Goal: Information Seeking & Learning: Learn about a topic

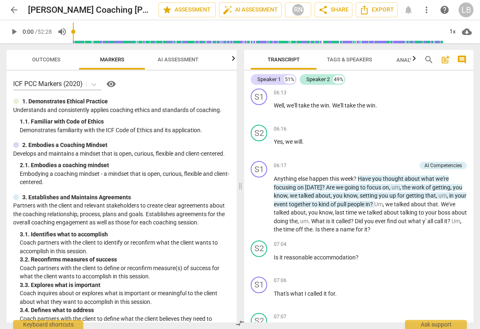
scroll to position [1582, 0]
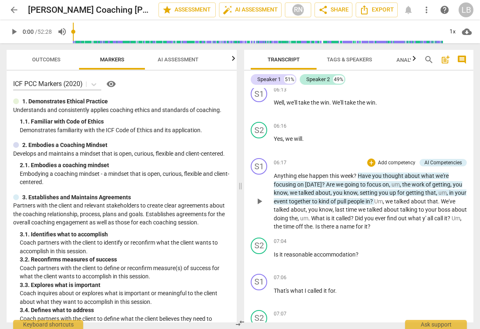
click at [408, 178] on p "Anything else happen this week ? Have you thought about what we're focusing on …" at bounding box center [370, 201] width 193 height 59
click at [320, 175] on span "happen" at bounding box center [319, 176] width 21 height 7
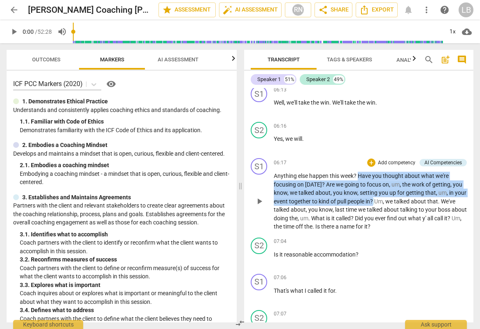
drag, startPoint x: 358, startPoint y: 176, endPoint x: 386, endPoint y: 204, distance: 39.6
click at [386, 204] on p "Anything else happen this week ? Have you thought about what we're focusing on …" at bounding box center [370, 201] width 193 height 59
copy p "Have you thought about what we're focusing on [DATE] ? Are we going to focus on…"
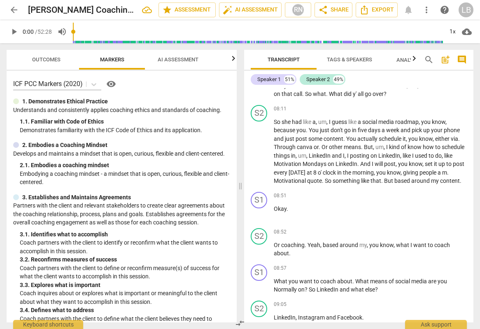
scroll to position [1987, 0]
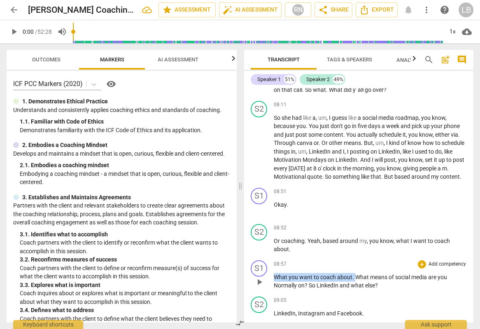
drag, startPoint x: 274, startPoint y: 285, endPoint x: 356, endPoint y: 283, distance: 82.0
click at [356, 283] on p "What you want to coach about . What means of social media are you Normally on ?…" at bounding box center [370, 281] width 193 height 17
copy p "What you want to coach about ."
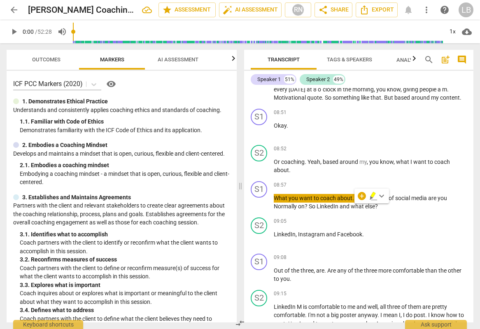
scroll to position [2074, 0]
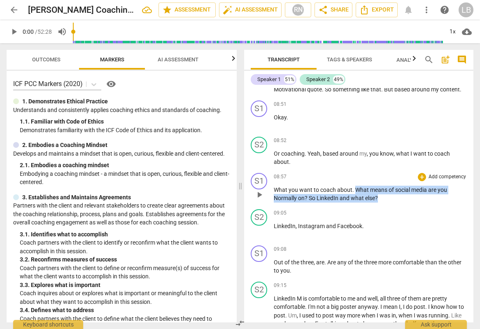
drag, startPoint x: 356, startPoint y: 198, endPoint x: 380, endPoint y: 205, distance: 25.3
click at [381, 203] on p "What you want to coach about . What means of social media are you Normally on ?…" at bounding box center [370, 194] width 193 height 17
copy p "What means of social media are you Normally on ? So LinkedIn and what else ?"
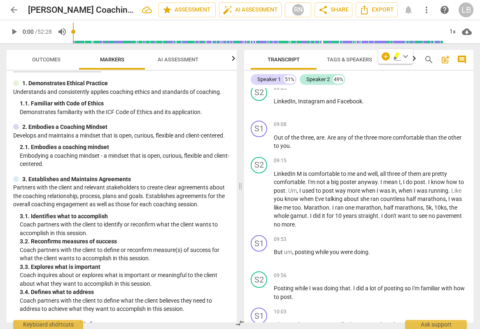
scroll to position [2217, 0]
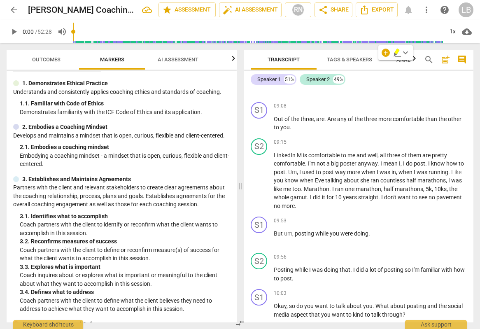
click at [177, 59] on span "AI Assessment" at bounding box center [178, 59] width 41 height 6
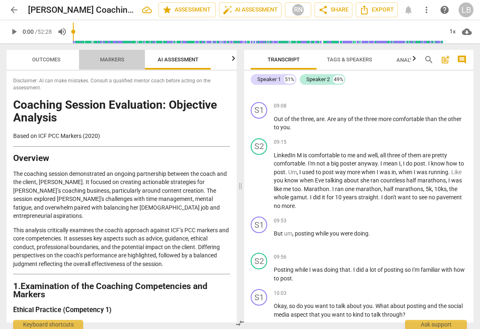
click at [141, 59] on span "Markers" at bounding box center [112, 59] width 66 height 11
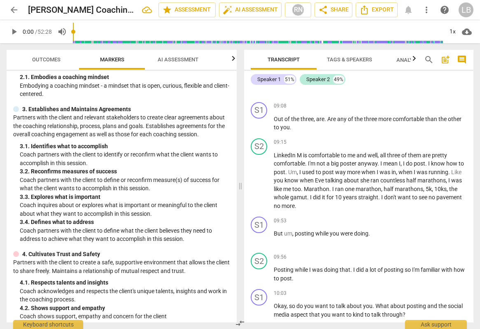
scroll to position [89, 0]
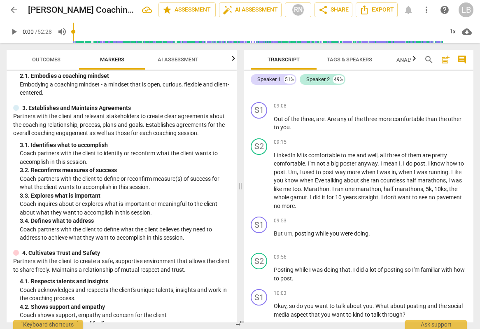
click at [195, 62] on span "AI Assessment" at bounding box center [178, 59] width 41 height 6
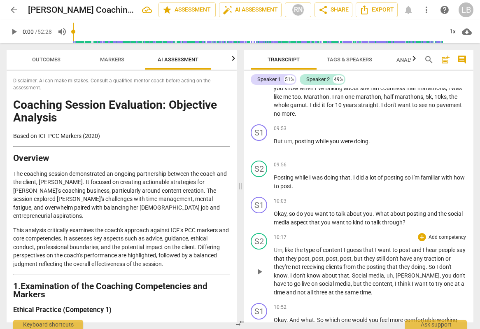
scroll to position [2313, 0]
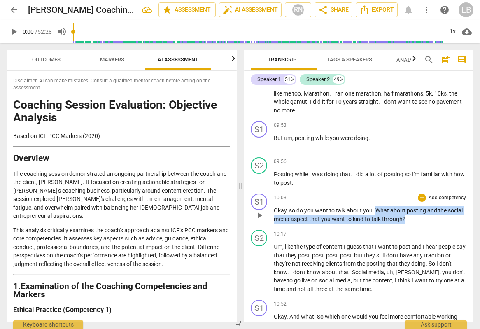
drag, startPoint x: 409, startPoint y: 227, endPoint x: 375, endPoint y: 219, distance: 35.4
click at [375, 219] on p "Okay , so do you want to talk about you . What about posting and the social med…" at bounding box center [370, 214] width 193 height 17
copy p "What about posting and the social media aspect that you want to kind to talk th…"
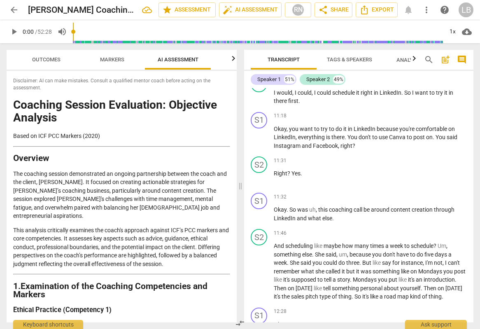
scroll to position [2656, 0]
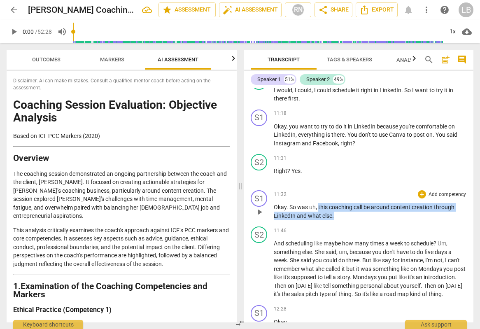
drag, startPoint x: 328, startPoint y: 222, endPoint x: 318, endPoint y: 218, distance: 10.5
click at [318, 218] on p "Okay . So was uh , this coaching call be around content creation through Linked…" at bounding box center [370, 211] width 193 height 17
copy p "this coaching call be around content creation through LinkedIn and what else ."
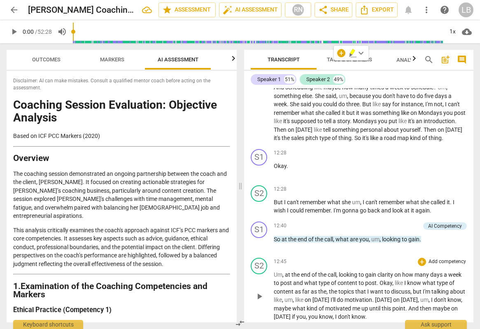
scroll to position [2817, 0]
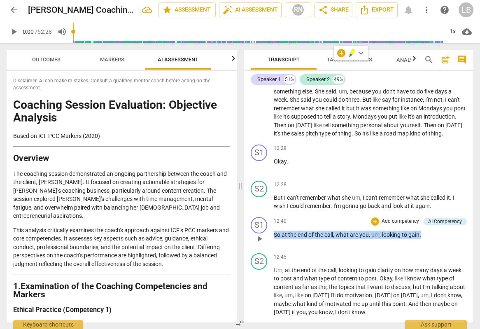
drag, startPoint x: 424, startPoint y: 252, endPoint x: 271, endPoint y: 253, distance: 153.2
click at [271, 250] on div "S1 play_arrow pause 12:40 + Add competency AI Competency keyboard_arrow_right S…" at bounding box center [358, 232] width 229 height 36
copy p "So at the end of the call , what are you , um , looking to gain ."
click at [364, 261] on div "12:45 + Add competency keyboard_arrow_right" at bounding box center [370, 257] width 193 height 8
click at [364, 266] on div "S1 play_arrow pause 00:00 + Add competency AI Competency keyboard_arrow_right A…" at bounding box center [358, 205] width 229 height 234
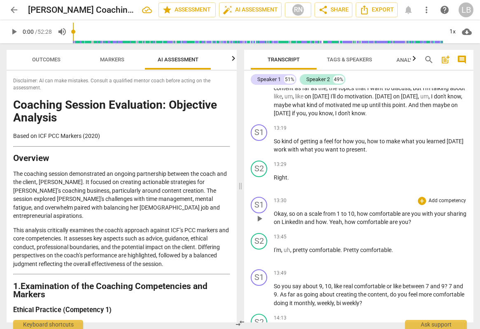
scroll to position [3017, 0]
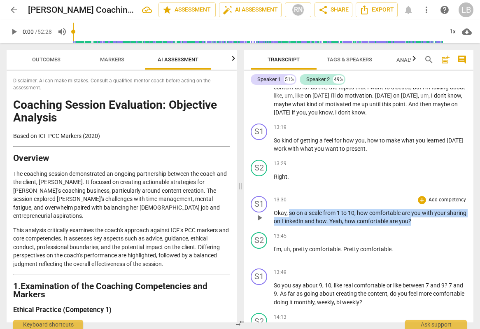
drag, startPoint x: 289, startPoint y: 231, endPoint x: 433, endPoint y: 236, distance: 144.2
click at [433, 226] on p "Okay , so on a scale from 1 to 10 , how comfortable are you with your sharing o…" at bounding box center [370, 217] width 193 height 17
copy p "so on a scale from 1 to 10 , how comfortable are you with your sharing on Linke…"
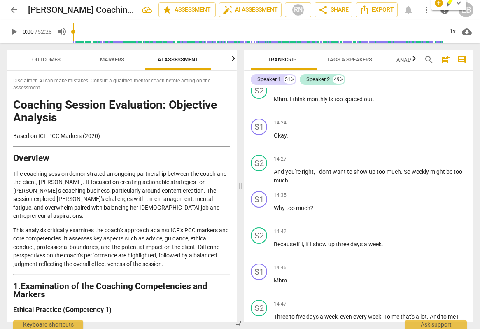
scroll to position [3251, 0]
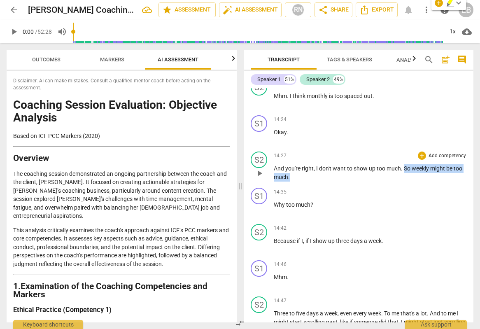
drag, startPoint x: 405, startPoint y: 185, endPoint x: 293, endPoint y: 194, distance: 112.4
click at [293, 181] on p "And you're right , I don't want to show up too much . So weekly might be too mu…" at bounding box center [370, 172] width 193 height 17
copy p "So weekly might be too much ."
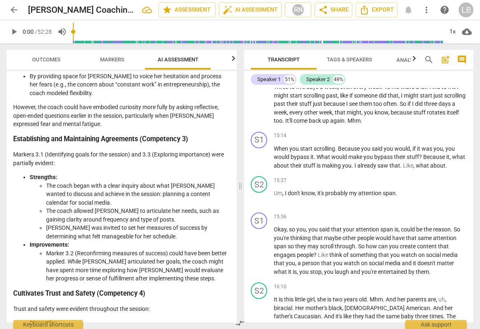
scroll to position [425, 0]
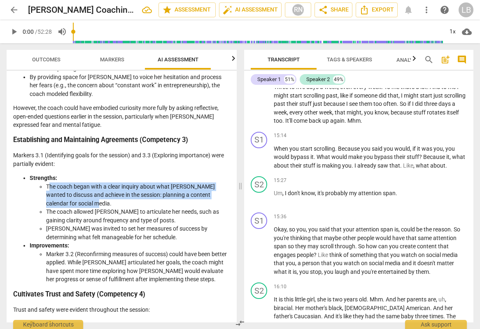
drag, startPoint x: 48, startPoint y: 178, endPoint x: 98, endPoint y: 194, distance: 52.5
click at [97, 194] on li "The coach began with a clear inquiry about what [PERSON_NAME] wanted to discuss…" at bounding box center [138, 195] width 184 height 26
click at [98, 194] on li "The coach began with a clear inquiry about what [PERSON_NAME] wanted to discuss…" at bounding box center [138, 195] width 184 height 26
drag, startPoint x: 76, startPoint y: 193, endPoint x: 49, endPoint y: 181, distance: 29.7
click at [49, 182] on li "The coach began with a clear inquiry about what [PERSON_NAME] wanted to discuss…" at bounding box center [138, 195] width 184 height 26
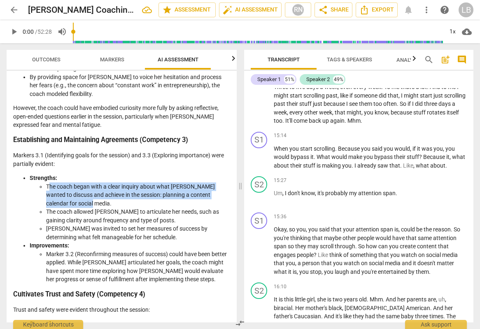
click at [50, 191] on li "The coach began with a clear inquiry about what [PERSON_NAME] wanted to discuss…" at bounding box center [138, 195] width 184 height 26
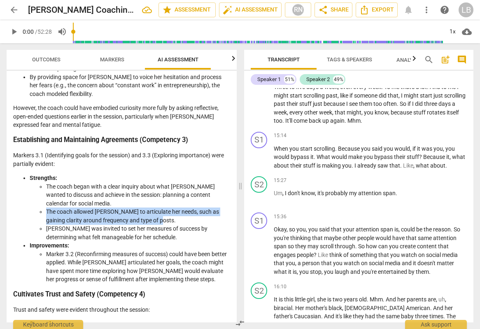
drag, startPoint x: 47, startPoint y: 203, endPoint x: 158, endPoint y: 212, distance: 111.6
click at [158, 212] on li "The coach allowed [PERSON_NAME] to articulate her needs, such as gaining clarit…" at bounding box center [138, 216] width 184 height 17
copy li "The coach allowed [PERSON_NAME] to articulate her needs, such as gaining clarit…"
click at [64, 225] on li "[PERSON_NAME] was invited to set her measures of success by determining what fe…" at bounding box center [138, 232] width 184 height 17
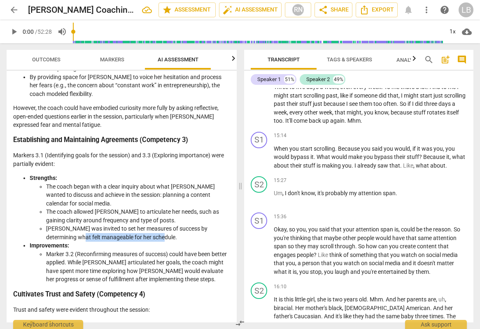
click at [64, 226] on li "[PERSON_NAME] was invited to set her measures of success by determining what fe…" at bounding box center [138, 232] width 184 height 17
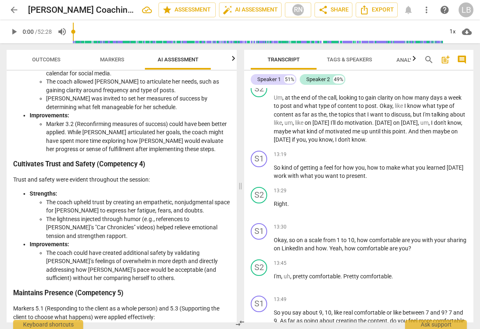
scroll to position [2983, 0]
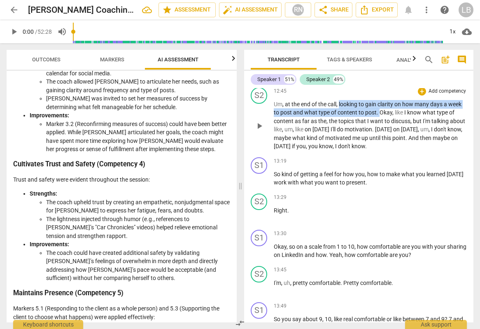
drag, startPoint x: 339, startPoint y: 121, endPoint x: 380, endPoint y: 130, distance: 42.1
click at [380, 130] on p "Um , at the end of the call , looking to gain clarity on how many days a week t…" at bounding box center [370, 125] width 193 height 51
copy p "looking to gain clarity on how many days a week to post and what type of conten…"
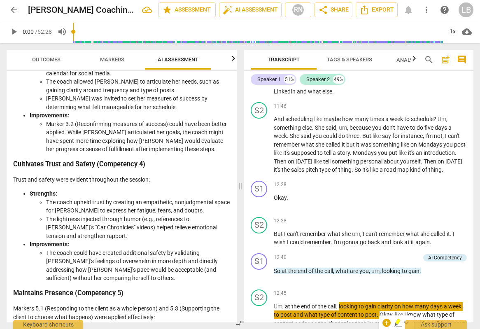
scroll to position [2763, 0]
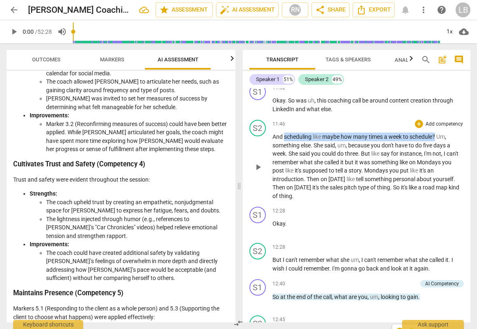
drag, startPoint x: 285, startPoint y: 146, endPoint x: 437, endPoint y: 145, distance: 152.3
click at [437, 145] on p "And scheduling like maybe how many times a week to schedule ? Um , something el…" at bounding box center [369, 167] width 192 height 68
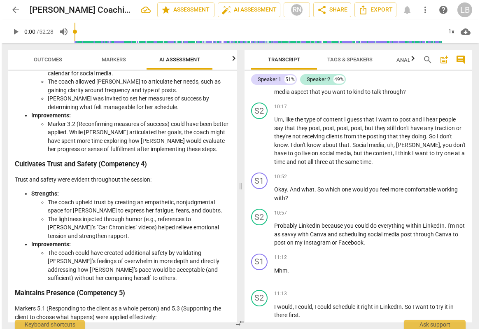
scroll to position [2438, 0]
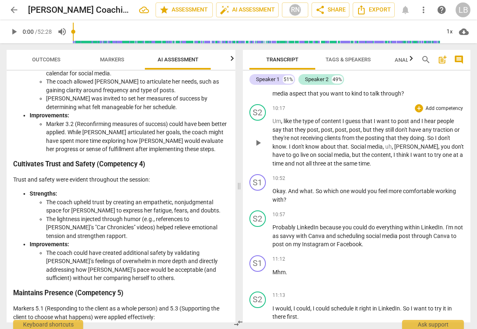
drag, startPoint x: 284, startPoint y: 130, endPoint x: 320, endPoint y: 128, distance: 36.3
click at [350, 128] on p "Um , like the type of content I guess that I want to post and I hear people say…" at bounding box center [369, 142] width 192 height 51
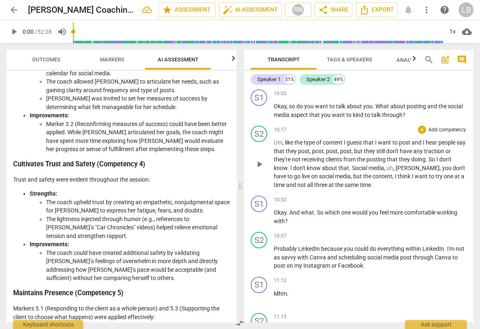
scroll to position [2419, 0]
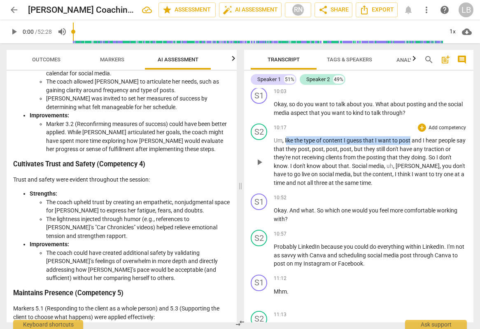
drag, startPoint x: 286, startPoint y: 150, endPoint x: 411, endPoint y: 150, distance: 125.2
click at [411, 150] on p "Um , like the type of content I guess that I want to post and I hear people say…" at bounding box center [370, 161] width 193 height 51
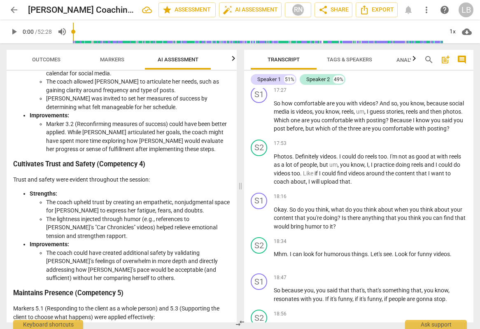
scroll to position [3858, 0]
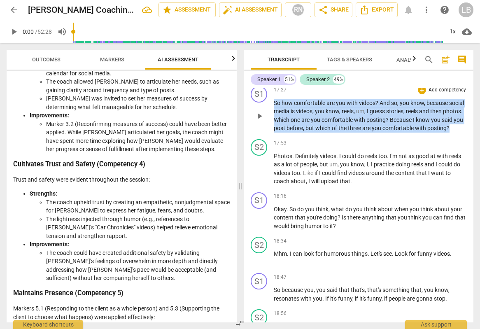
drag, startPoint x: 299, startPoint y: 162, endPoint x: 268, endPoint y: 127, distance: 47.3
click at [268, 127] on div "S1 play_arrow pause 17:27 + Add competency keyboard_arrow_right So how comforta…" at bounding box center [358, 109] width 229 height 53
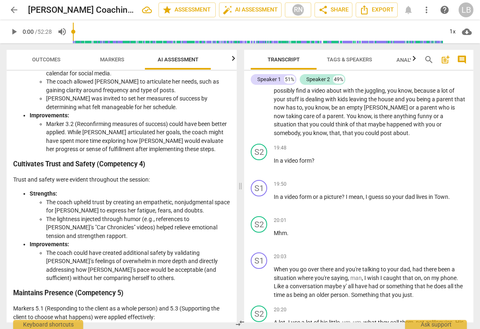
scroll to position [4149, 0]
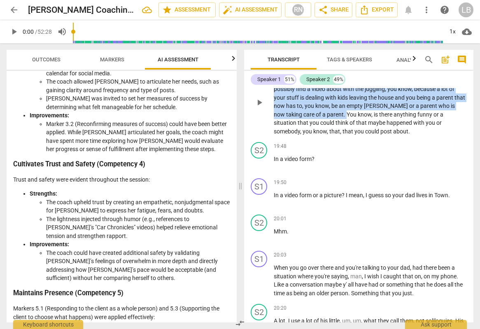
drag, startPoint x: 437, startPoint y: 106, endPoint x: 335, endPoint y: 147, distance: 110.3
click at [335, 135] on p "You , you know , maybe that's something that you could find . Um , Let me think…" at bounding box center [370, 102] width 193 height 68
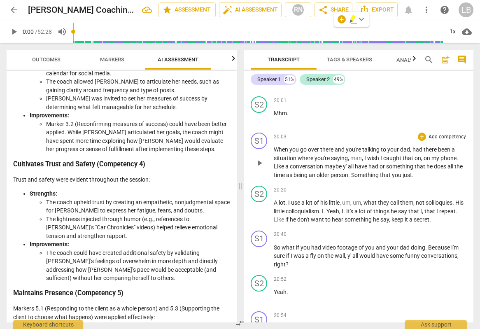
scroll to position [4268, 0]
click at [348, 177] on span "person" at bounding box center [340, 174] width 18 height 7
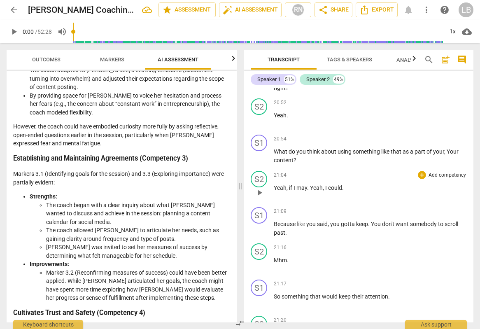
scroll to position [4453, 0]
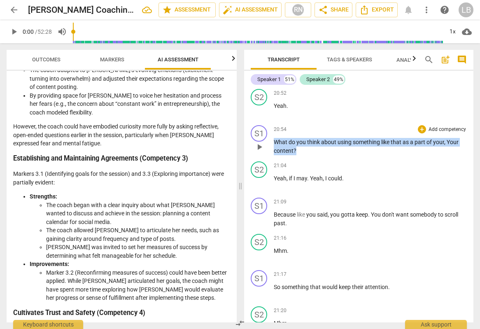
drag, startPoint x: 293, startPoint y: 186, endPoint x: 274, endPoint y: 177, distance: 21.0
click at [274, 155] on p "What do you think about using something like that as a part of your , Your cont…" at bounding box center [370, 146] width 193 height 17
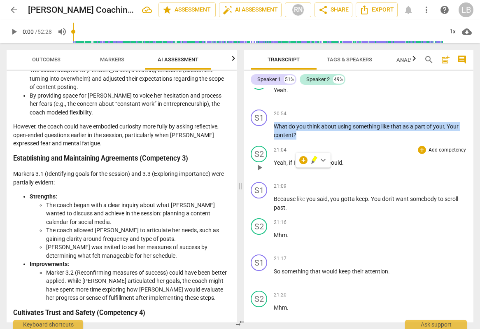
scroll to position [4481, 0]
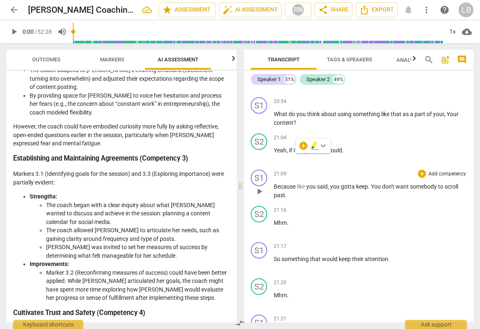
click at [302, 199] on p "Because like you said , you gotta keep . You don't want somebody to scroll past…" at bounding box center [370, 190] width 193 height 17
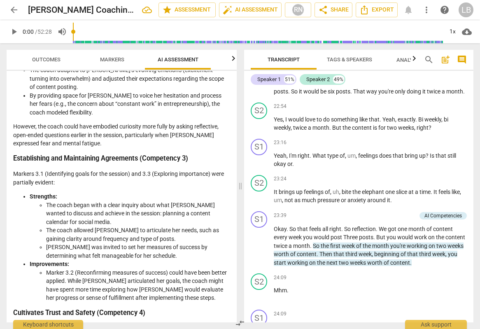
scroll to position [5046, 0]
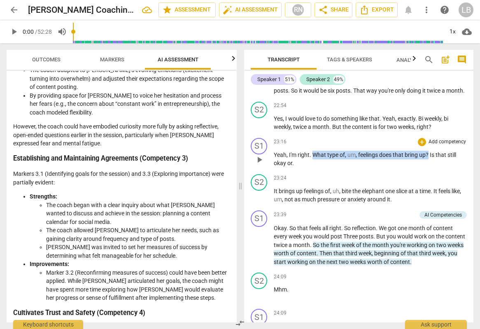
drag, startPoint x: 313, startPoint y: 205, endPoint x: 429, endPoint y: 205, distance: 115.7
click at [429, 168] on p "Yeah , I'm right . What type of , um , feelings does that bring up ? Is that st…" at bounding box center [370, 159] width 193 height 17
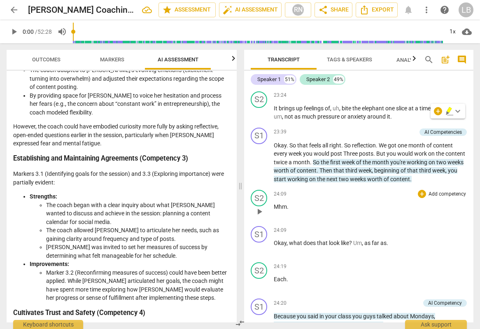
scroll to position [5130, 0]
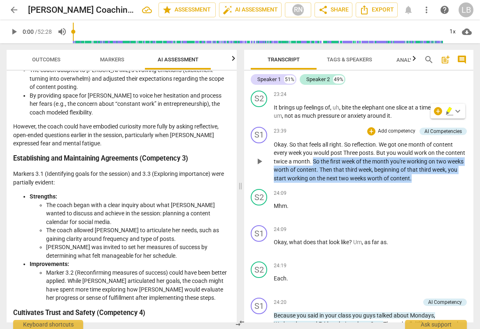
drag, startPoint x: 334, startPoint y: 212, endPoint x: 443, endPoint y: 231, distance: 111.0
click at [443, 183] on p "Okay . So that feels all right . So reflection . We got one month of content ev…" at bounding box center [370, 161] width 193 height 42
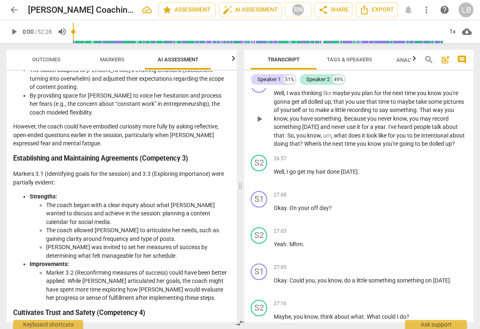
scroll to position [5678, 0]
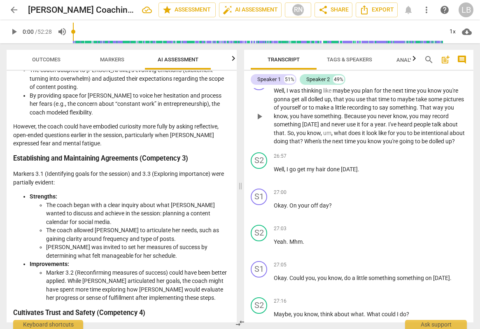
click at [272, 142] on div "play_arrow pause" at bounding box center [263, 116] width 21 height 53
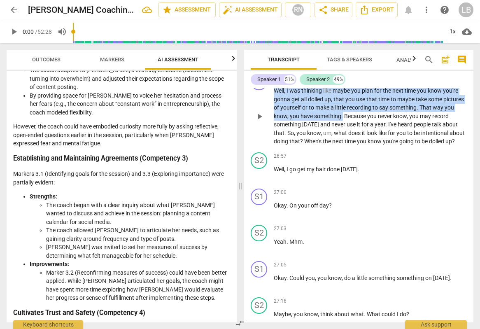
drag, startPoint x: 274, startPoint y: 141, endPoint x: 365, endPoint y: 168, distance: 95.1
click at [365, 146] on p "Well , I was thinking like maybe you plan for the next time you know you're gon…" at bounding box center [370, 115] width 193 height 59
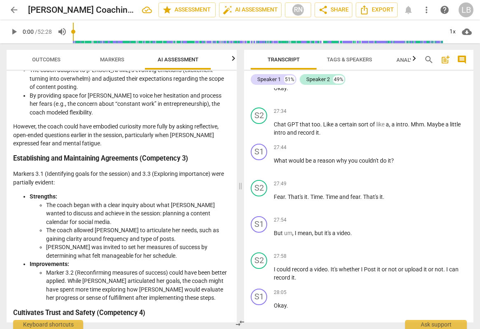
scroll to position [5944, 0]
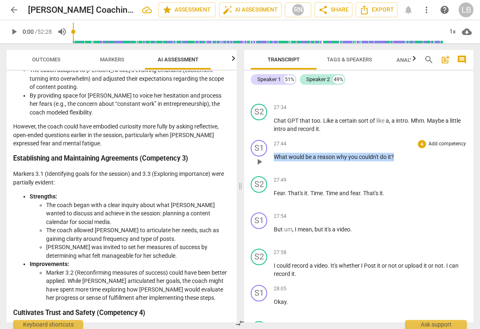
drag, startPoint x: 396, startPoint y: 215, endPoint x: 273, endPoint y: 217, distance: 123.1
click at [274, 161] on p "What would be a reason why you couldn't do it ?" at bounding box center [370, 157] width 193 height 9
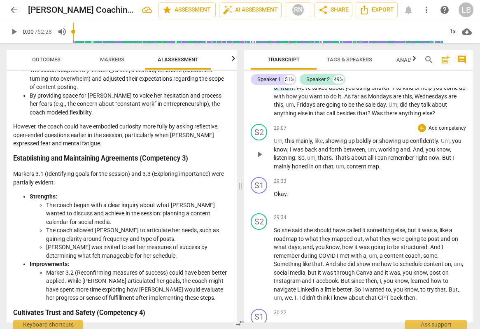
scroll to position [6386, 0]
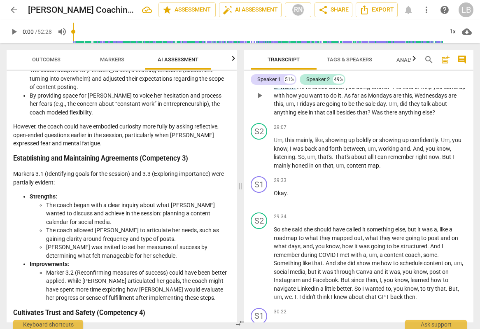
click at [340, 82] on span "we've" at bounding box center [338, 78] width 15 height 7
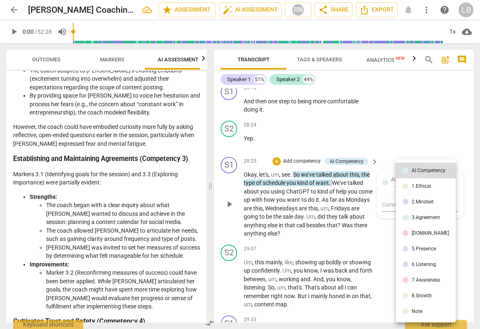
scroll to position [7285, 0]
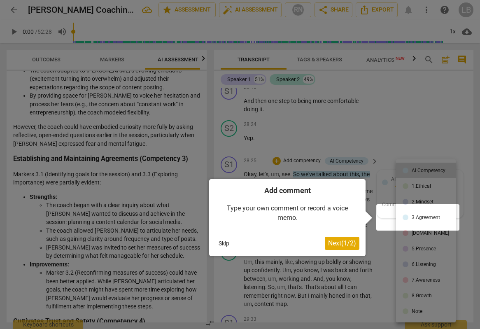
click at [396, 141] on div at bounding box center [240, 164] width 480 height 329
click at [227, 239] on button "Skip" at bounding box center [223, 243] width 17 height 12
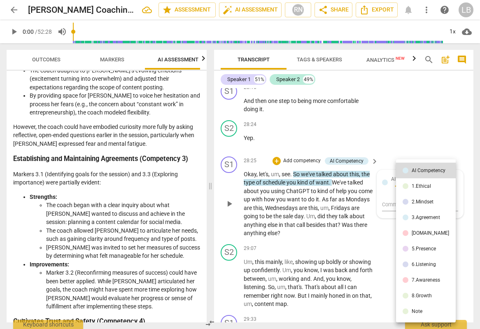
click at [461, 132] on div at bounding box center [240, 164] width 480 height 329
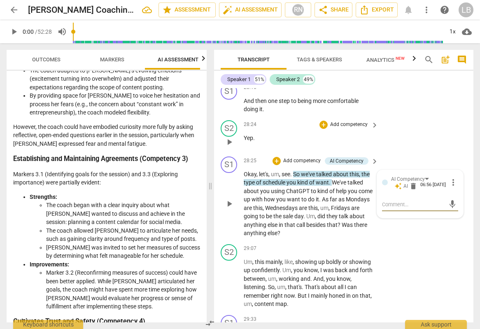
click at [408, 140] on div "S2 play_arrow pause 28:24 + Add competency keyboard_arrow_right Yep ." at bounding box center [343, 135] width 259 height 36
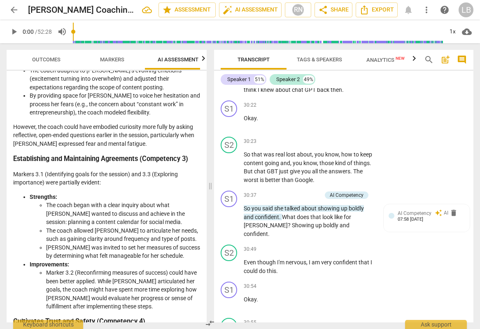
scroll to position [7674, 0]
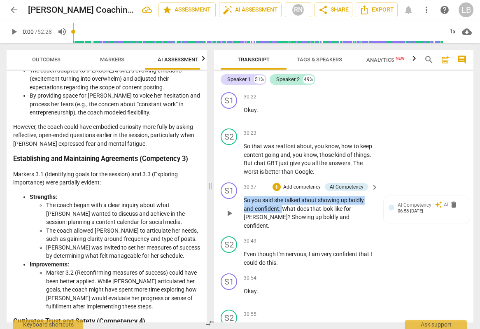
drag, startPoint x: 244, startPoint y: 208, endPoint x: 282, endPoint y: 218, distance: 39.4
click at [282, 218] on p "So you said she talked about showing up boldly and confident . What does that l…" at bounding box center [309, 213] width 131 height 34
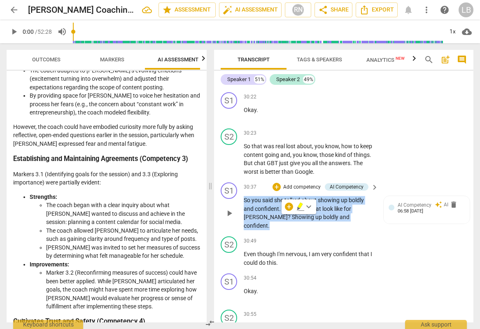
drag, startPoint x: 355, startPoint y: 225, endPoint x: 237, endPoint y: 205, distance: 119.0
click at [238, 205] on div "S1 play_arrow pause 30:37 + Add competency AI Competency keyboard_arrow_right S…" at bounding box center [343, 206] width 259 height 54
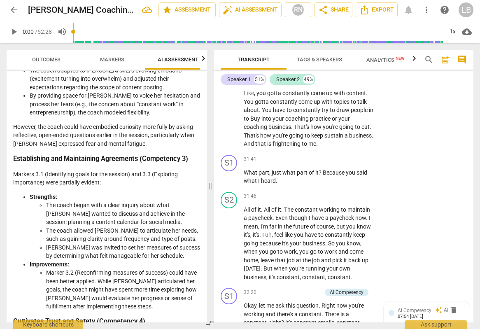
scroll to position [7960, 0]
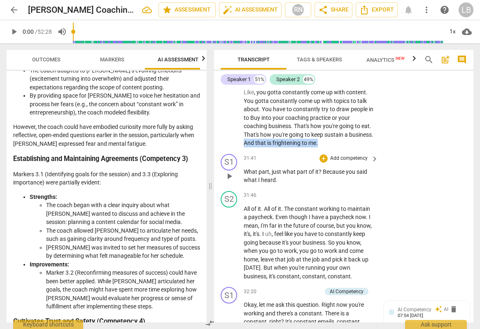
drag, startPoint x: 270, startPoint y: 142, endPoint x: 317, endPoint y: 171, distance: 54.9
click at [319, 171] on div "S1 play_arrow pause 00:00 + Add competency AI Competency keyboard_arrow_right A…" at bounding box center [343, 205] width 259 height 234
drag, startPoint x: 301, startPoint y: 173, endPoint x: 320, endPoint y: 172, distance: 19.4
click at [321, 172] on p "What part , just what part of it ? Because you said what I heard ." at bounding box center [309, 176] width 131 height 17
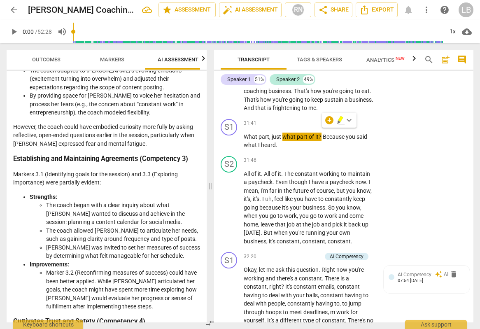
scroll to position [8006, 0]
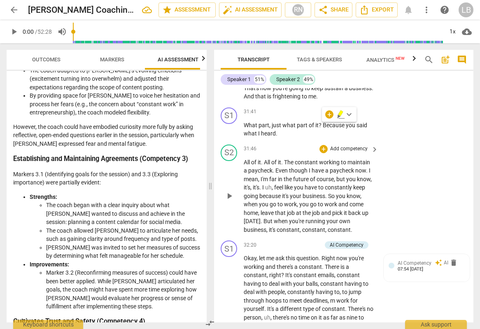
click at [379, 224] on div "S2 play_arrow pause 31:46 + Add competency keyboard_arrow_right All of it . All…" at bounding box center [343, 189] width 259 height 96
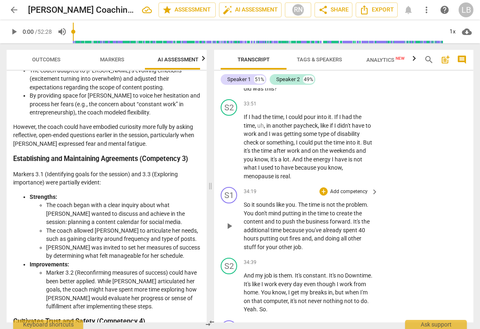
scroll to position [8378, 0]
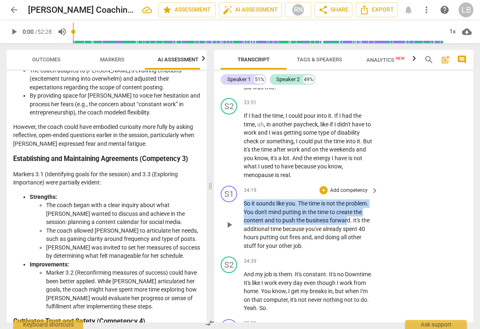
drag, startPoint x: 245, startPoint y: 203, endPoint x: 347, endPoint y: 220, distance: 104.0
click at [347, 220] on p "So it sounds like you . The time is not the problem . You don't mind putting in…" at bounding box center [309, 224] width 131 height 51
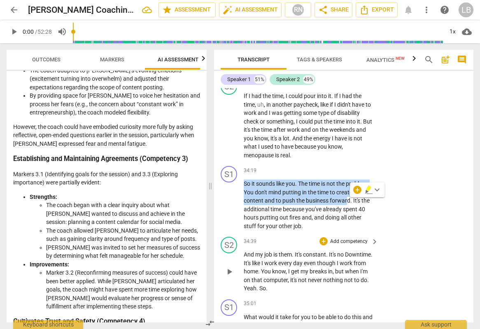
scroll to position [8399, 0]
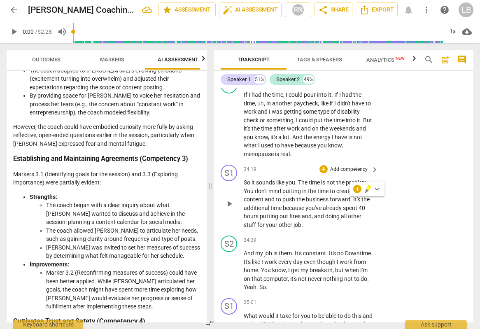
click at [399, 225] on div "S1 play_arrow pause 34:19 + Add competency keyboard_arrow_right So it sounds li…" at bounding box center [343, 196] width 259 height 71
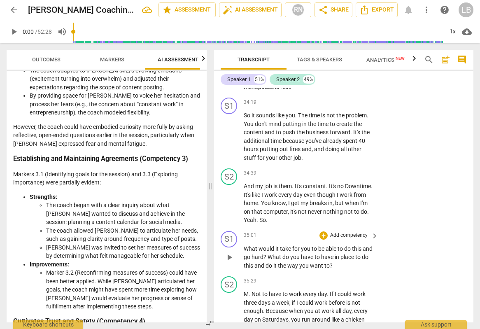
scroll to position [8467, 0]
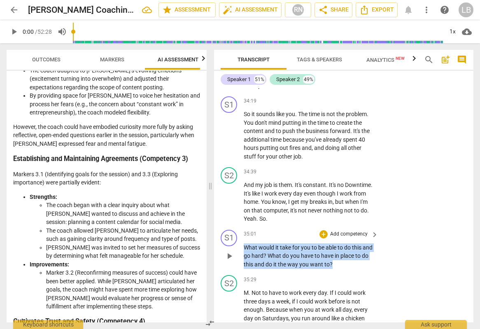
drag, startPoint x: 244, startPoint y: 247, endPoint x: 341, endPoint y: 261, distance: 98.2
click at [341, 261] on p "What would it take for you to be able to do this and go hard ? What do you have…" at bounding box center [309, 256] width 131 height 26
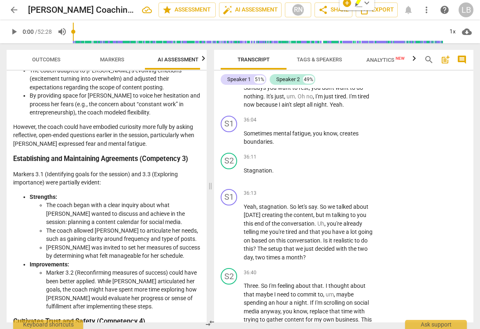
scroll to position [8724, 0]
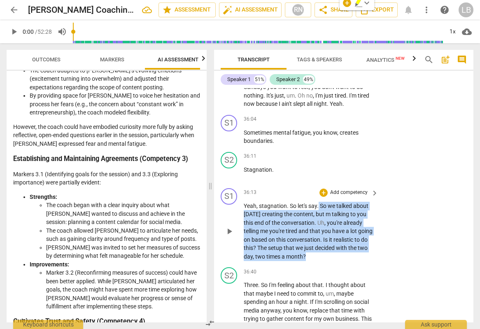
drag, startPoint x: 324, startPoint y: 257, endPoint x: 319, endPoint y: 208, distance: 48.8
click at [319, 208] on p "Yeah , stagnation . So let's say . So we talked about [DATE] creating the conte…" at bounding box center [309, 231] width 131 height 59
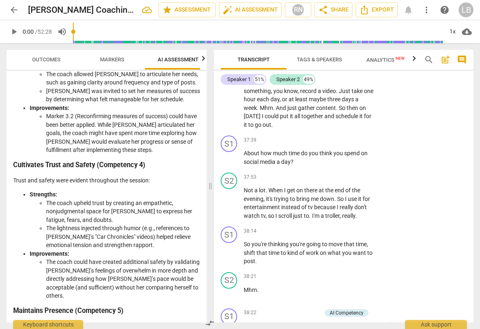
scroll to position [609, 0]
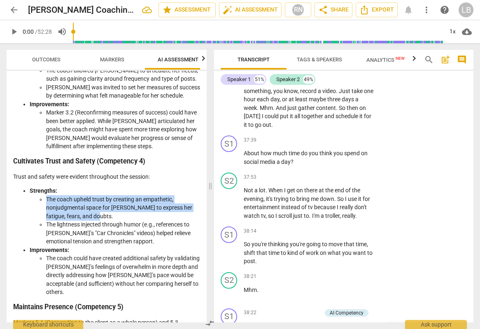
drag, startPoint x: 47, startPoint y: 189, endPoint x: 98, endPoint y: 202, distance: 51.9
click at [100, 204] on li "The coach upheld trust by creating an empathetic, nonjudgmental space for [PERS…" at bounding box center [123, 208] width 154 height 26
click at [88, 173] on p "Trust and safety were evident throughout the session:" at bounding box center [106, 177] width 187 height 9
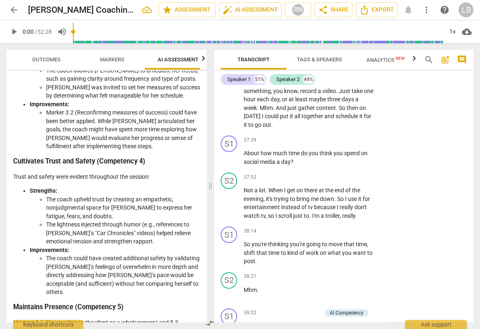
click at [89, 173] on p "Trust and safety were evident throughout the session:" at bounding box center [106, 177] width 187 height 9
click at [88, 173] on p "Trust and safety were evident throughout the session:" at bounding box center [106, 177] width 187 height 9
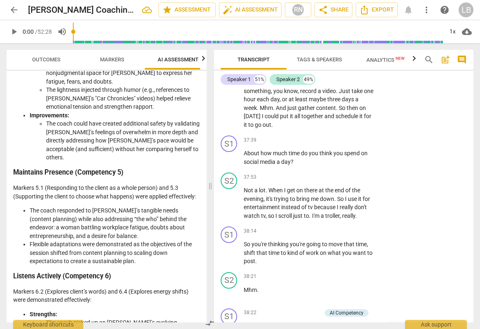
scroll to position [750, 0]
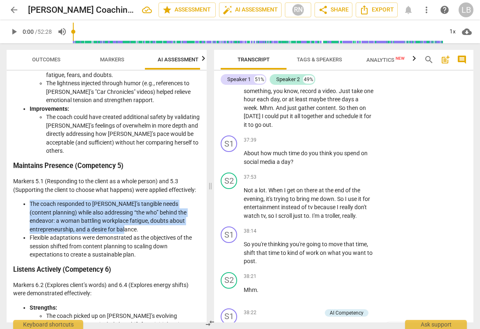
drag, startPoint x: 31, startPoint y: 203, endPoint x: 151, endPoint y: 226, distance: 122.0
click at [151, 226] on li "The coach responded to [PERSON_NAME]’s tangible needs (content planning) while …" at bounding box center [115, 217] width 170 height 34
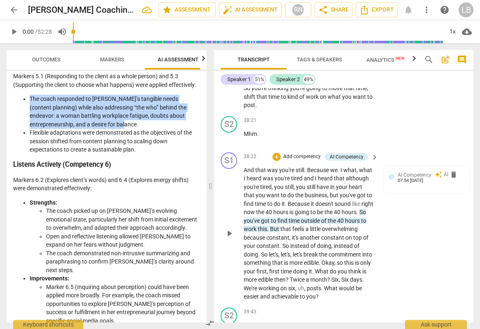
scroll to position [9153, 0]
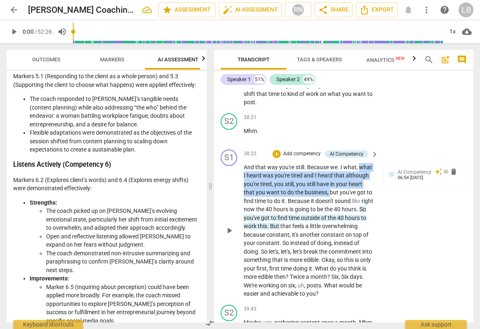
drag, startPoint x: 361, startPoint y: 168, endPoint x: 329, endPoint y: 196, distance: 41.7
click at [329, 196] on p "And that way you're still . Because we . I what , what I heard was you're tired…" at bounding box center [309, 230] width 131 height 135
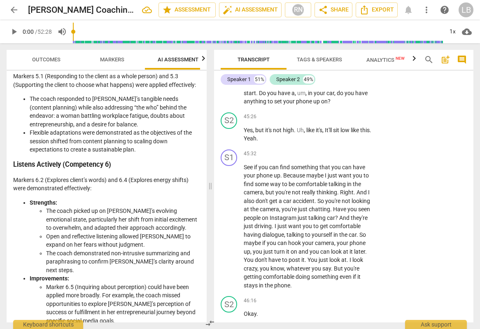
scroll to position [10618, 0]
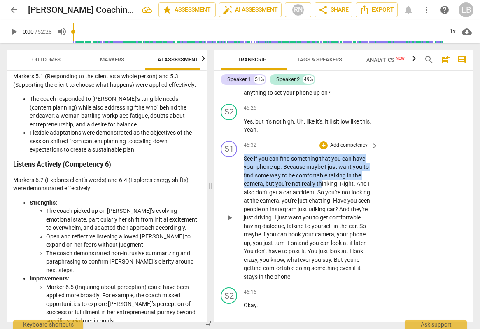
drag, startPoint x: 244, startPoint y: 157, endPoint x: 322, endPoint y: 185, distance: 82.6
click at [322, 185] on p "See if you can find something that you can have your phone up . Because maybe I…" at bounding box center [309, 217] width 131 height 127
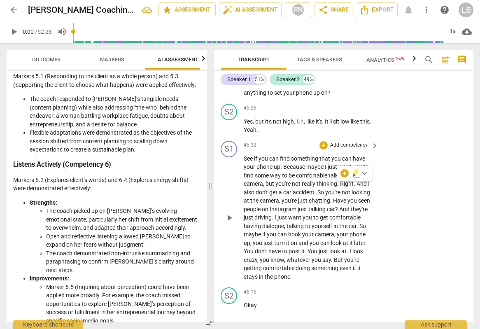
click at [288, 219] on span "just" at bounding box center [283, 217] width 11 height 7
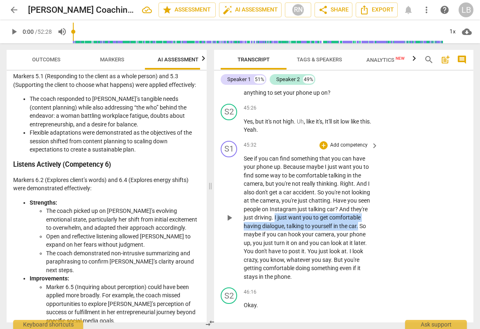
drag, startPoint x: 275, startPoint y: 218, endPoint x: 265, endPoint y: 165, distance: 53.6
click at [358, 226] on p "See if you can find something that you can have your phone up . Because maybe I…" at bounding box center [309, 217] width 131 height 127
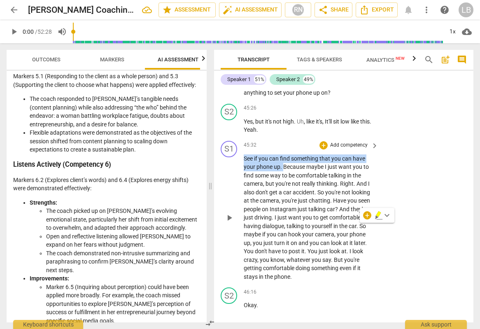
drag, startPoint x: 245, startPoint y: 158, endPoint x: 283, endPoint y: 166, distance: 39.6
click at [283, 166] on p "See if you can find something that you can have your phone up . Because maybe I…" at bounding box center [309, 217] width 131 height 127
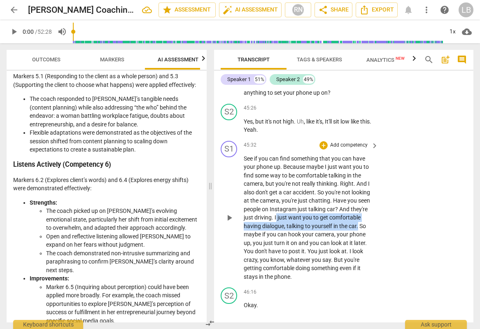
drag, startPoint x: 275, startPoint y: 219, endPoint x: 359, endPoint y: 227, distance: 84.0
click at [359, 227] on p "See if you can find something that you can have your phone up . Because maybe I…" at bounding box center [309, 217] width 131 height 127
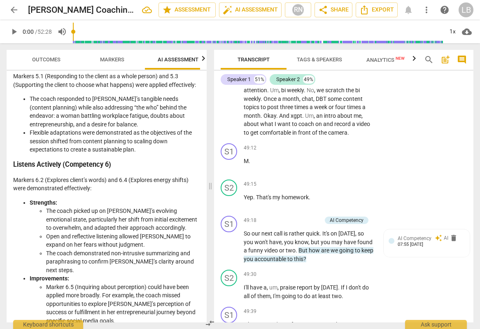
scroll to position [11537, 0]
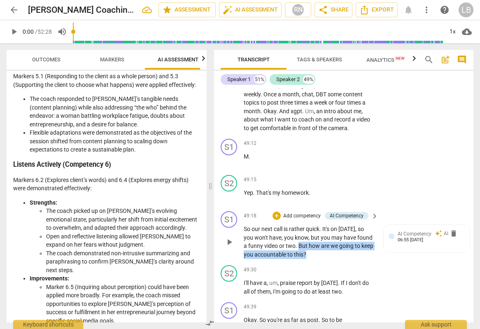
drag, startPoint x: 299, startPoint y: 245, endPoint x: 323, endPoint y: 255, distance: 26.2
click at [323, 256] on p "So our next call is rather quick . It's [DATE] , so you won't have , you know ,…" at bounding box center [309, 242] width 131 height 34
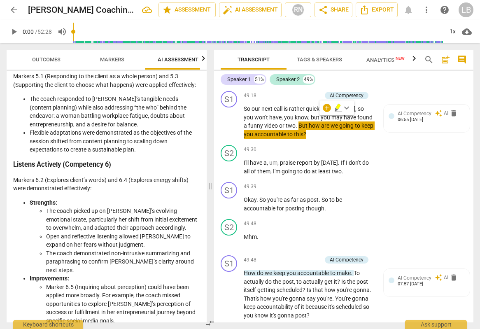
scroll to position [11729, 0]
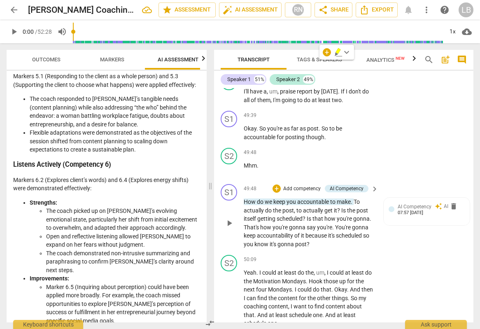
drag, startPoint x: 243, startPoint y: 202, endPoint x: 296, endPoint y: 203, distance: 53.6
click at [298, 203] on div "S1 play_arrow pause 49:48 + Add competency AI Competency keyboard_arrow_right H…" at bounding box center [343, 216] width 259 height 71
drag, startPoint x: 242, startPoint y: 201, endPoint x: 361, endPoint y: 207, distance: 118.7
click at [360, 201] on div "S1 play_arrow pause 49:48 + Add competency AI Competency keyboard_arrow_right H…" at bounding box center [343, 216] width 259 height 71
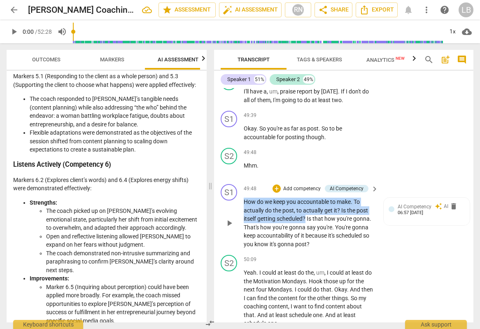
drag, startPoint x: 306, startPoint y: 219, endPoint x: 245, endPoint y: 203, distance: 63.0
click at [245, 203] on p "How do we keep you accountable to make . To actually do the post , to actually …" at bounding box center [309, 223] width 131 height 51
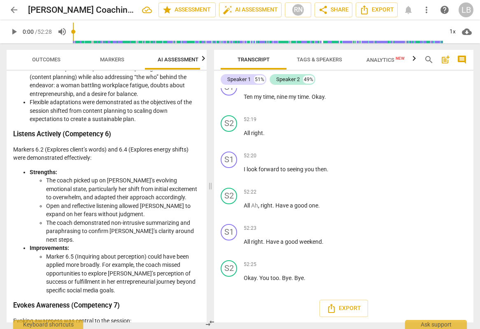
scroll to position [886, 0]
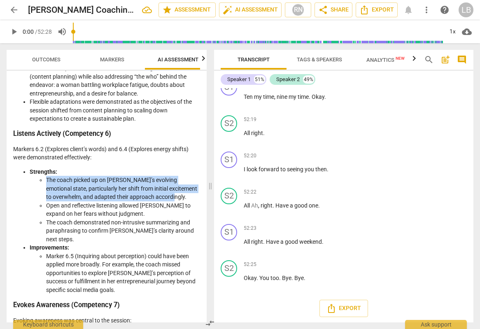
drag, startPoint x: 47, startPoint y: 180, endPoint x: 190, endPoint y: 194, distance: 144.0
click at [190, 194] on li "The coach picked up on [PERSON_NAME]’s evolving emotional state, particularly h…" at bounding box center [123, 189] width 154 height 26
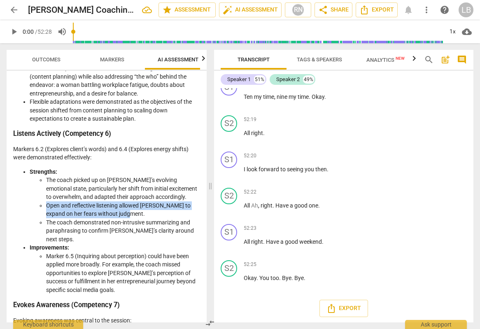
drag, startPoint x: 129, startPoint y: 215, endPoint x: 47, endPoint y: 207, distance: 82.4
click at [47, 207] on li "Open and reflective listening allowed [PERSON_NAME] to expand on her fears with…" at bounding box center [123, 209] width 154 height 17
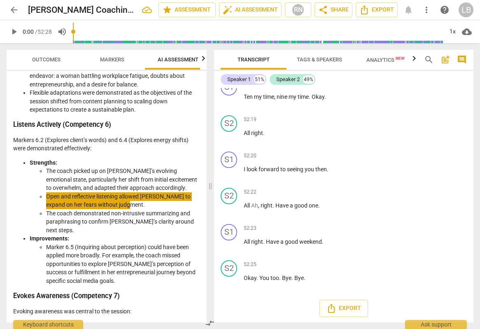
scroll to position [896, 0]
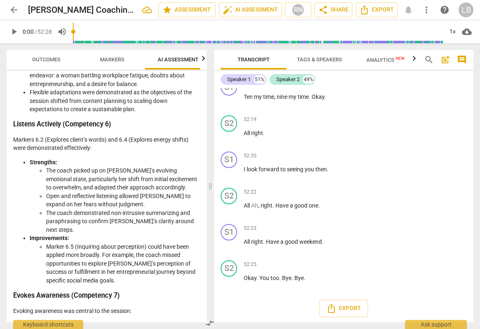
click at [100, 284] on li "Marker 6.5 (Inquiring about perception) could have been applied more broadly. F…" at bounding box center [123, 264] width 154 height 42
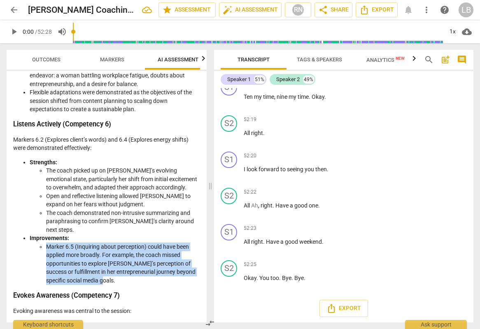
drag, startPoint x: 98, startPoint y: 280, endPoint x: 46, endPoint y: 250, distance: 59.9
click at [46, 250] on li "Marker 6.5 (Inquiring about perception) could have been applied more broadly. F…" at bounding box center [123, 264] width 154 height 42
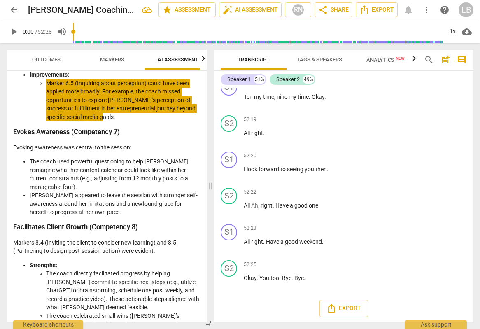
scroll to position [1057, 0]
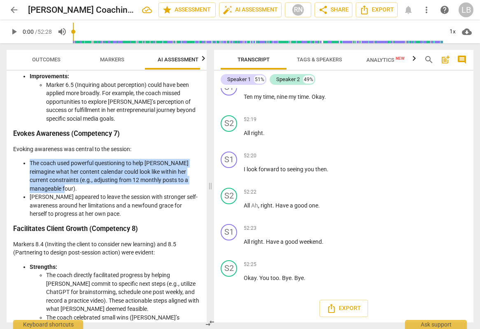
drag, startPoint x: 31, startPoint y: 162, endPoint x: 87, endPoint y: 185, distance: 60.8
click at [87, 186] on li "The coach used powerful questioning to help [PERSON_NAME] reimagine what her co…" at bounding box center [115, 176] width 170 height 34
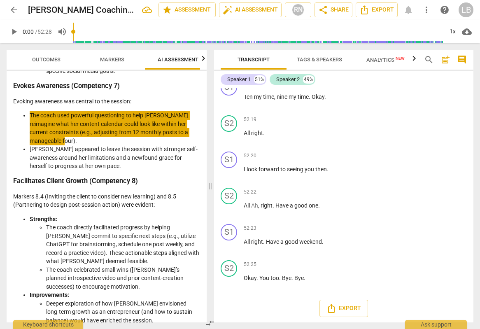
scroll to position [1110, 0]
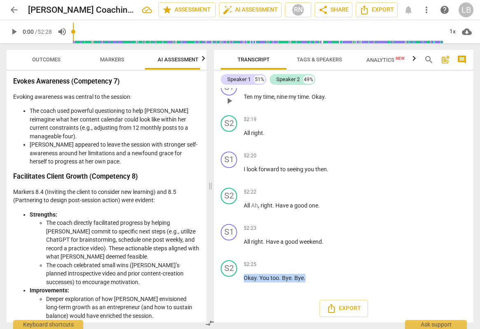
drag, startPoint x: 310, startPoint y: 276, endPoint x: 246, endPoint y: 108, distance: 179.7
click at [246, 108] on div "S1 play_arrow pause 00:00 + Add competency AI Competency keyboard_arrow_right A…" at bounding box center [343, 205] width 259 height 234
click at [346, 207] on p "All Ah , right . Have a good one ." at bounding box center [309, 205] width 131 height 9
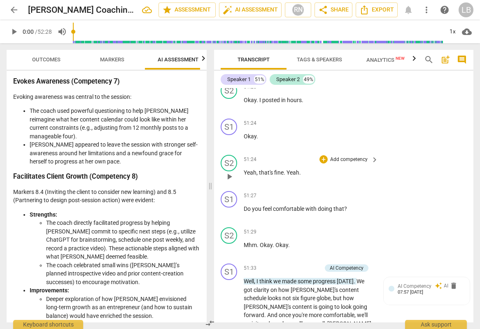
drag, startPoint x: 297, startPoint y: 276, endPoint x: 267, endPoint y: 153, distance: 126.2
click at [250, 135] on div "S1 play_arrow pause 00:00 + Add competency AI Competency keyboard_arrow_right A…" at bounding box center [343, 205] width 259 height 234
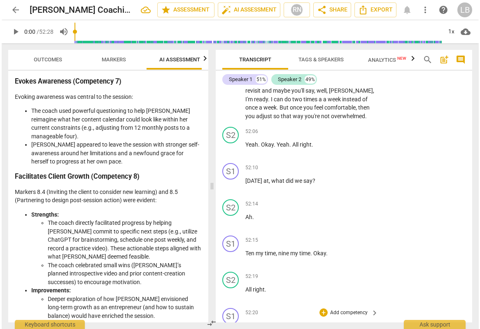
scroll to position [12852, 0]
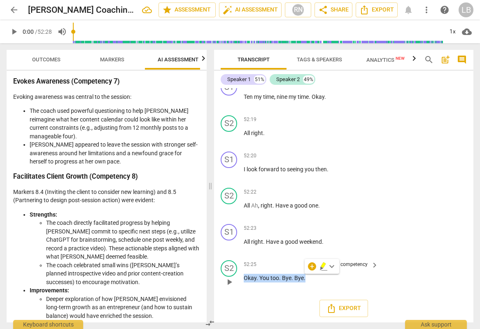
click at [292, 275] on span "." at bounding box center [293, 278] width 3 height 7
click at [335, 303] on span "Export" at bounding box center [344, 308] width 35 height 10
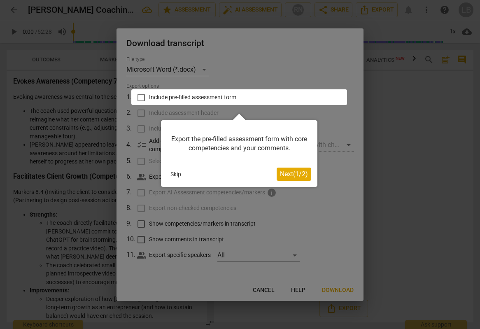
click at [459, 178] on div at bounding box center [240, 164] width 480 height 329
click at [443, 174] on div at bounding box center [240, 164] width 480 height 329
click at [167, 173] on button "Skip" at bounding box center [175, 174] width 17 height 12
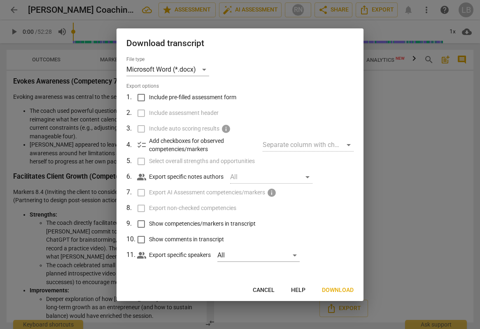
click at [371, 205] on div at bounding box center [240, 164] width 480 height 329
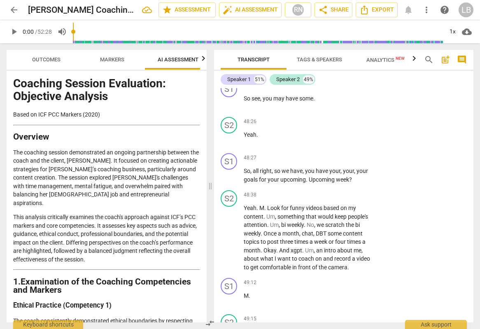
scroll to position [24, 0]
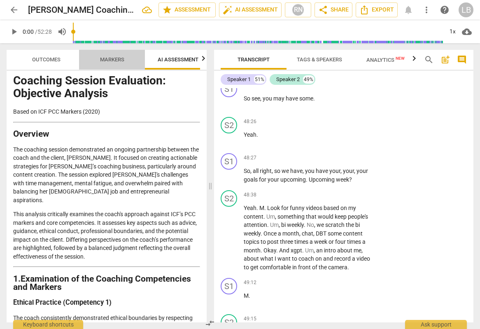
click at [111, 59] on span "Markers" at bounding box center [112, 59] width 24 height 6
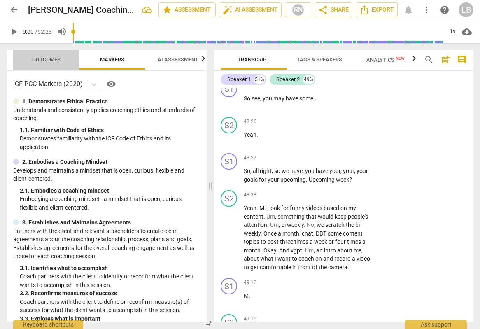
click at [61, 66] on button "Outcomes" at bounding box center [46, 60] width 66 height 20
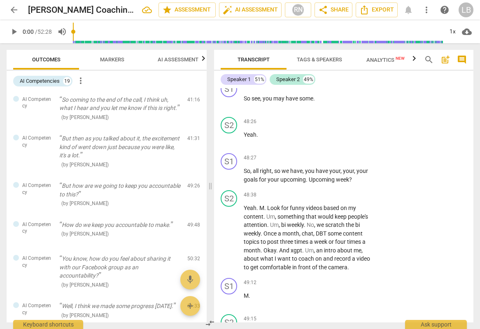
scroll to position [632, 0]
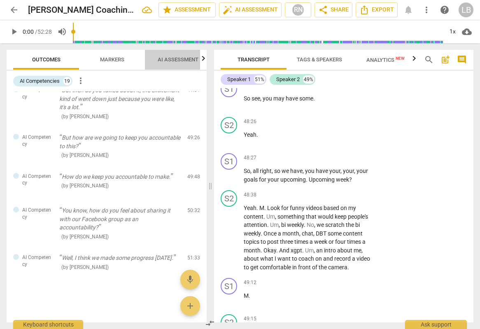
click at [167, 65] on span "AI Assessment" at bounding box center [178, 59] width 61 height 11
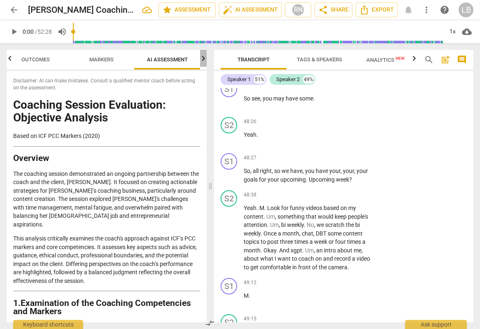
click at [203, 57] on icon "button" at bounding box center [203, 59] width 10 height 10
click at [162, 61] on span "Scores" at bounding box center [167, 59] width 20 height 6
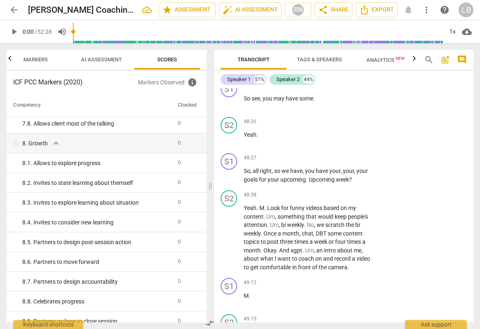
scroll to position [728, 0]
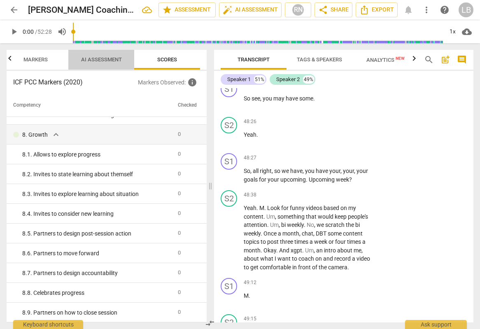
click at [108, 65] on span "AI Assessment" at bounding box center [101, 59] width 61 height 11
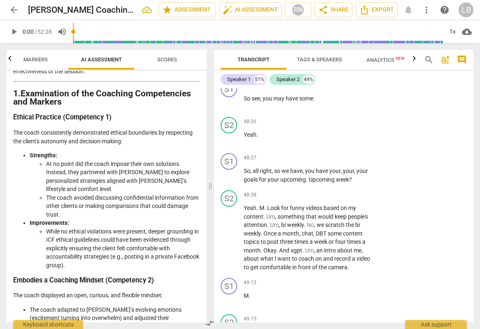
scroll to position [210, 0]
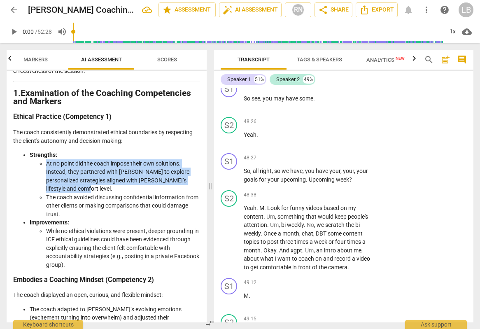
drag, startPoint x: 47, startPoint y: 155, endPoint x: 104, endPoint y: 179, distance: 61.1
click at [103, 179] on li "At no point did the coach impose their own solutions. Instead, they partnered w…" at bounding box center [123, 176] width 154 height 34
click at [104, 179] on li "At no point did the coach impose their own solutions. Instead, they partnered w…" at bounding box center [123, 176] width 154 height 34
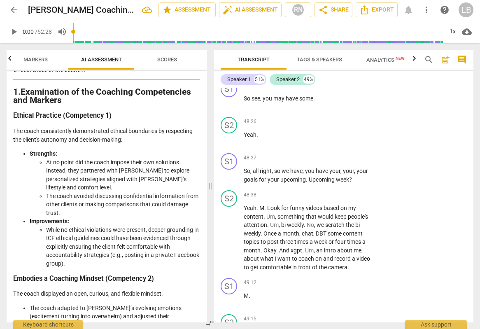
scroll to position [212, 0]
